Goal: Task Accomplishment & Management: Manage account settings

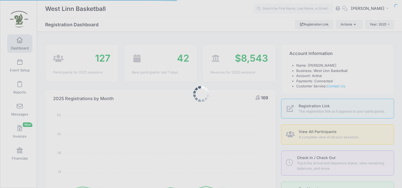
select select
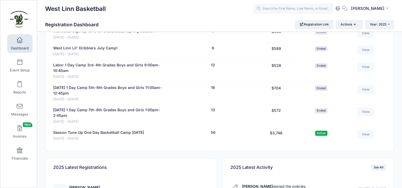
scroll to position [295, 0]
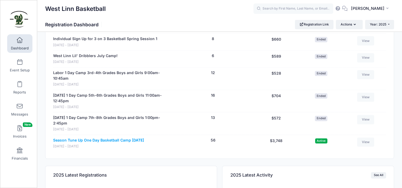
click at [123, 140] on link "Season Tune Up One Day Basketball Camp [DATE]" at bounding box center [98, 141] width 91 height 6
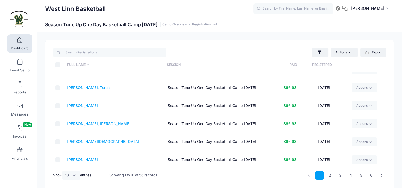
scroll to position [84, 0]
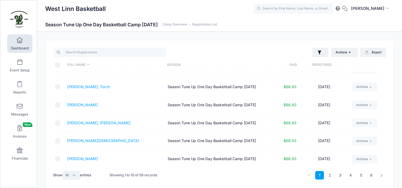
click at [74, 176] on select "All 10 25 50" at bounding box center [71, 175] width 18 height 9
select select "50"
click at [63, 171] on select "All 10 25 50" at bounding box center [71, 175] width 18 height 9
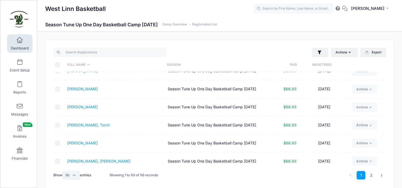
scroll to position [0, 0]
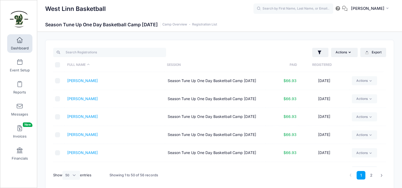
click at [20, 43] on span at bounding box center [20, 40] width 0 height 6
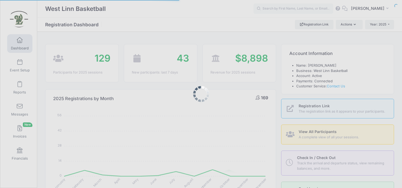
select select
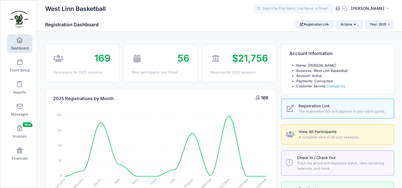
click at [20, 40] on span at bounding box center [20, 40] width 0 height 6
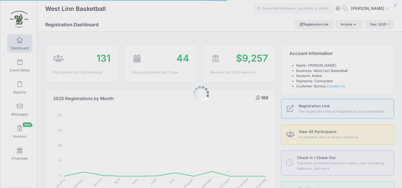
select select
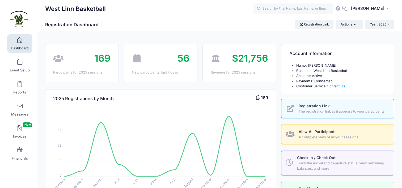
click at [310, 107] on span "Registration Link" at bounding box center [314, 106] width 31 height 5
